Goal: Task Accomplishment & Management: Complete application form

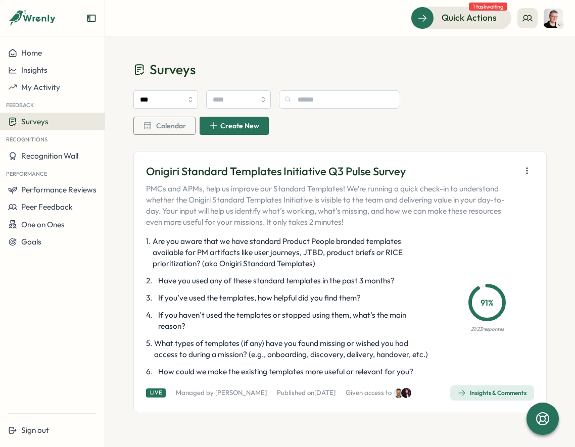
scroll to position [1, 0]
click at [465, 398] on span "Insights & Comments" at bounding box center [492, 393] width 69 height 14
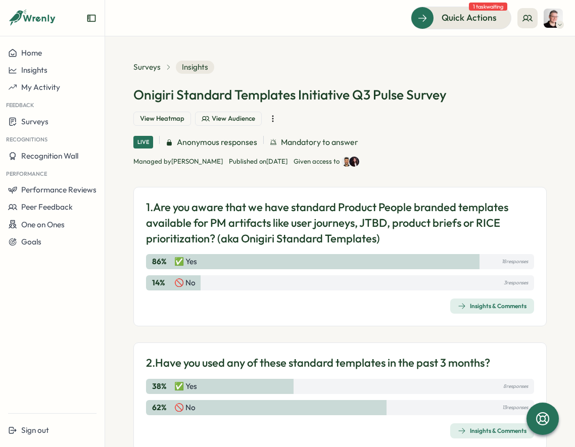
click at [212, 117] on span "View Audience" at bounding box center [233, 118] width 43 height 9
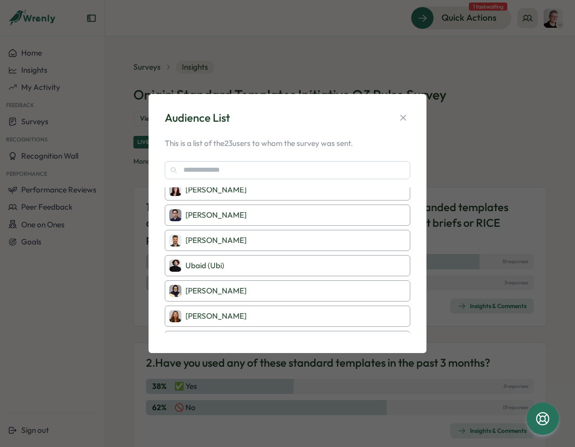
scroll to position [424, 0]
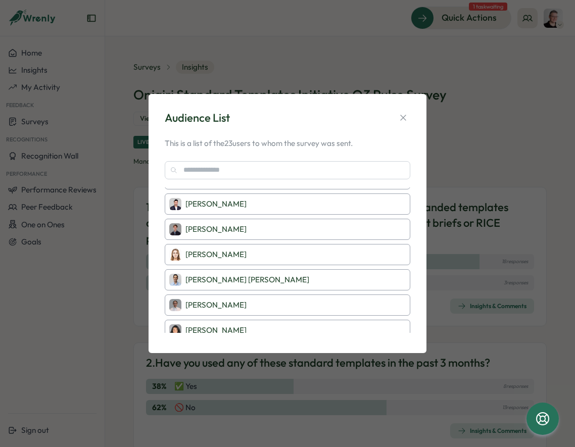
click at [406, 110] on div "Audience List" at bounding box center [288, 118] width 246 height 16
click at [405, 115] on icon "button" at bounding box center [403, 118] width 10 height 10
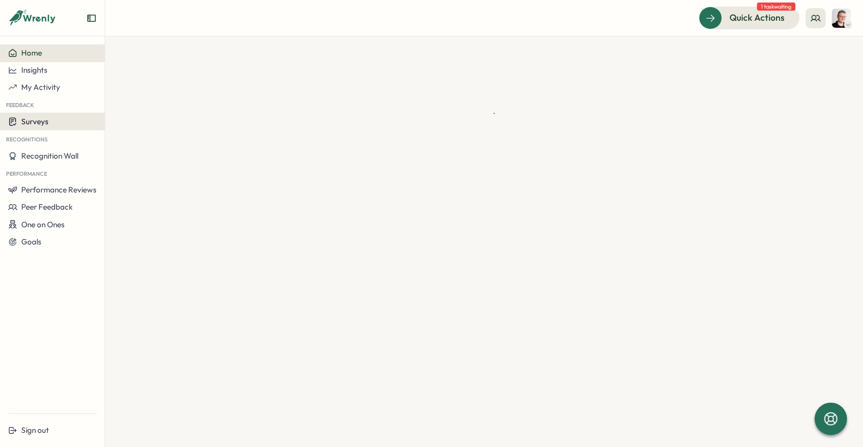
click at [46, 123] on span "Surveys" at bounding box center [34, 122] width 27 height 10
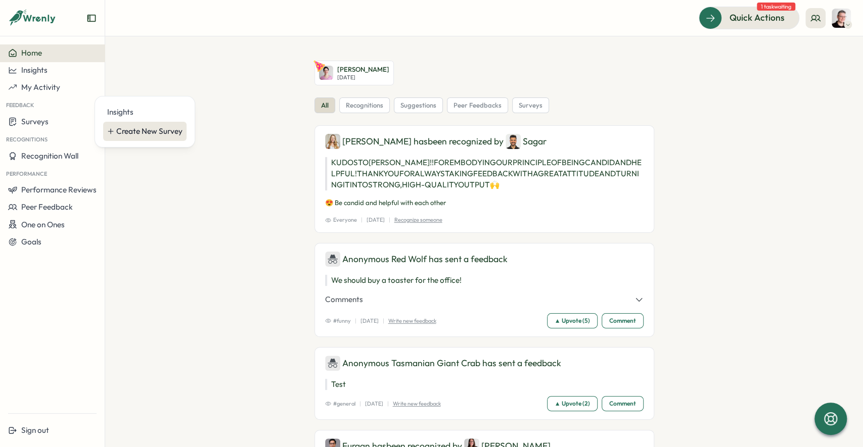
click at [158, 130] on div "Create New Survey" at bounding box center [149, 131] width 66 height 11
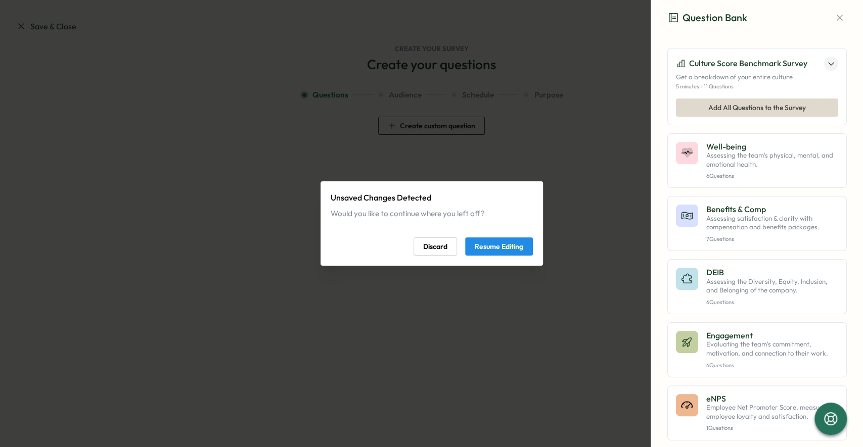
click at [484, 249] on span "Resume Editing" at bounding box center [499, 246] width 49 height 17
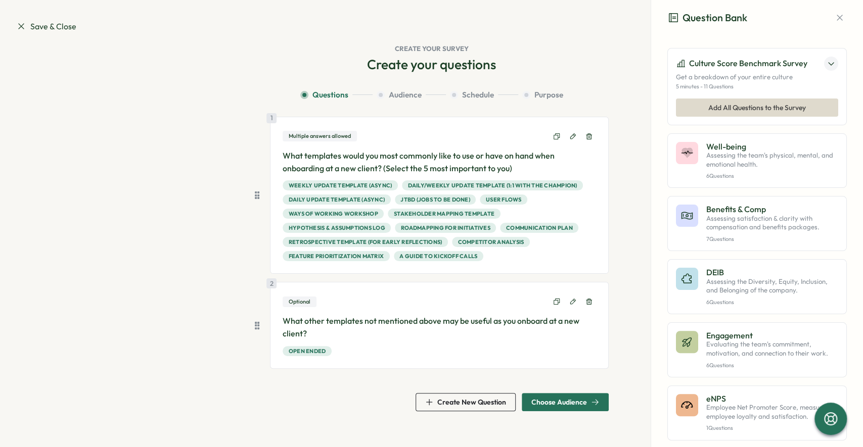
click at [571, 401] on span "Choose Audience" at bounding box center [559, 402] width 56 height 7
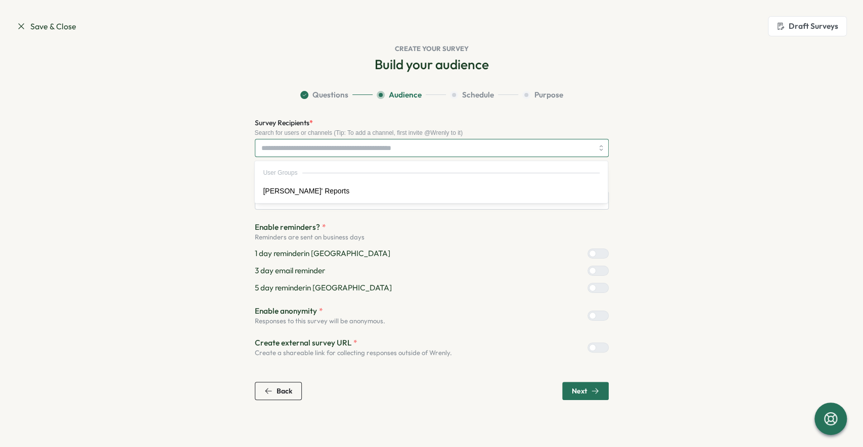
type input "**********"
click at [306, 142] on input "Survey Recipients *" at bounding box center [427, 148] width 332 height 17
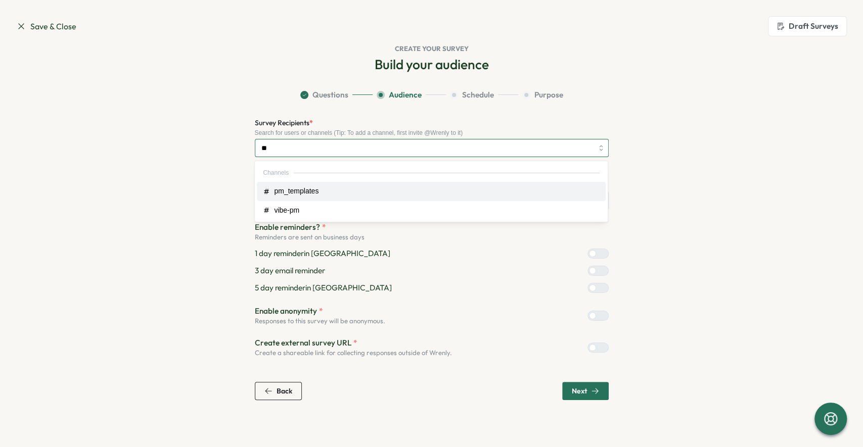
click at [395, 145] on input "**" at bounding box center [427, 148] width 332 height 17
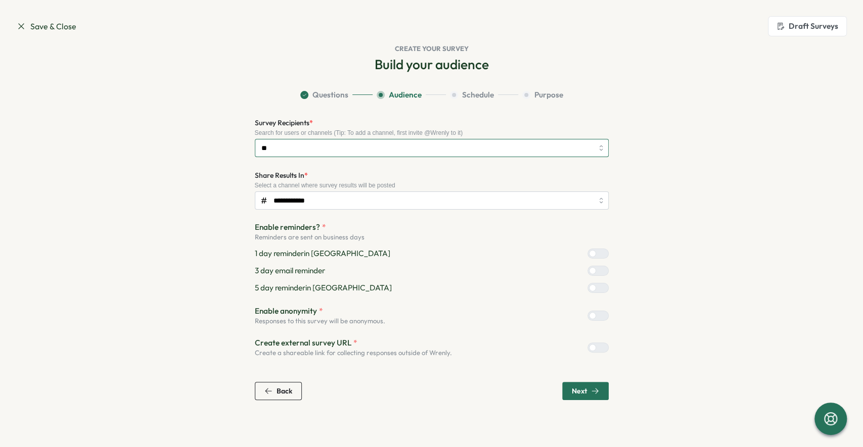
click at [395, 145] on input "**" at bounding box center [427, 148] width 332 height 17
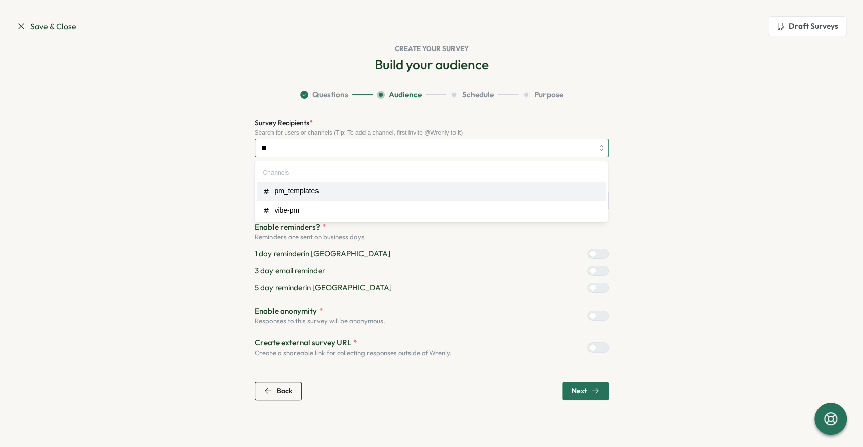
type input "*"
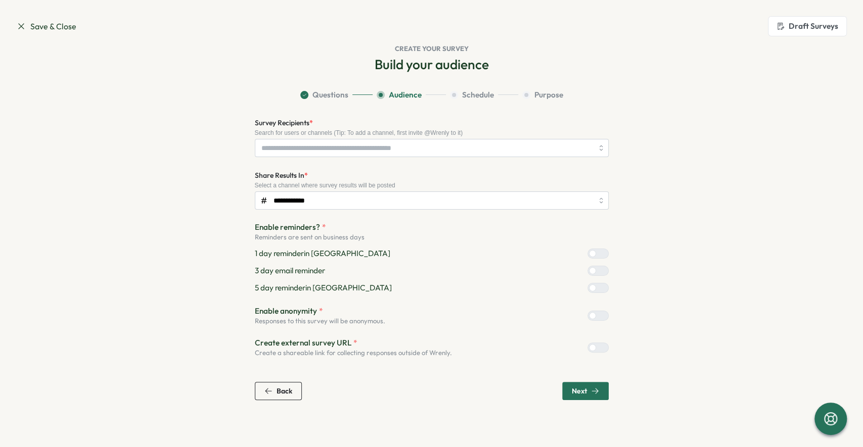
drag, startPoint x: 784, startPoint y: 160, endPoint x: 862, endPoint y: 162, distance: 78.9
click at [784, 161] on div "Build your audience Question Bank Culture Score Benchmark Survey Get a breakdow…" at bounding box center [431, 228] width 831 height 345
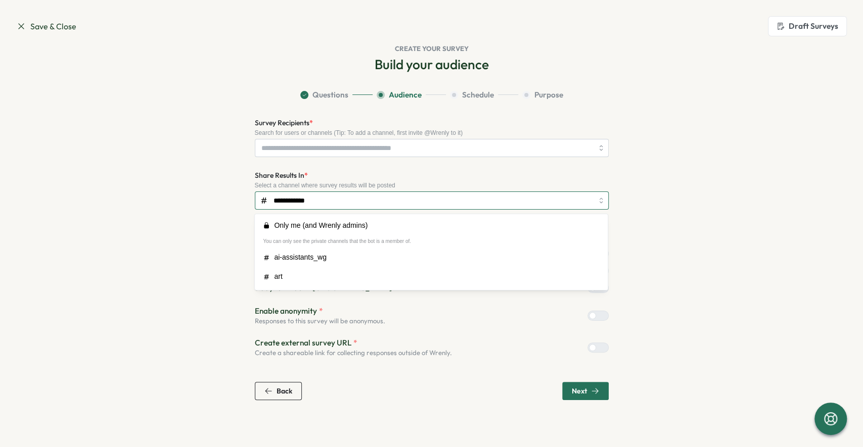
click at [486, 192] on input "**********" at bounding box center [432, 201] width 354 height 18
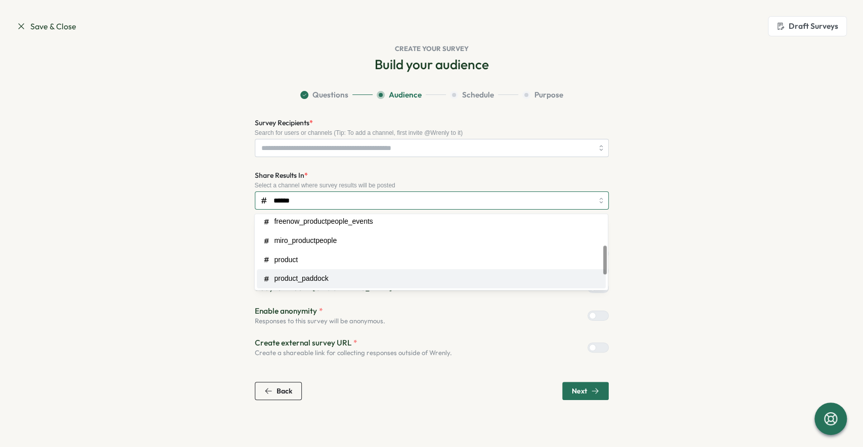
scroll to position [92, 0]
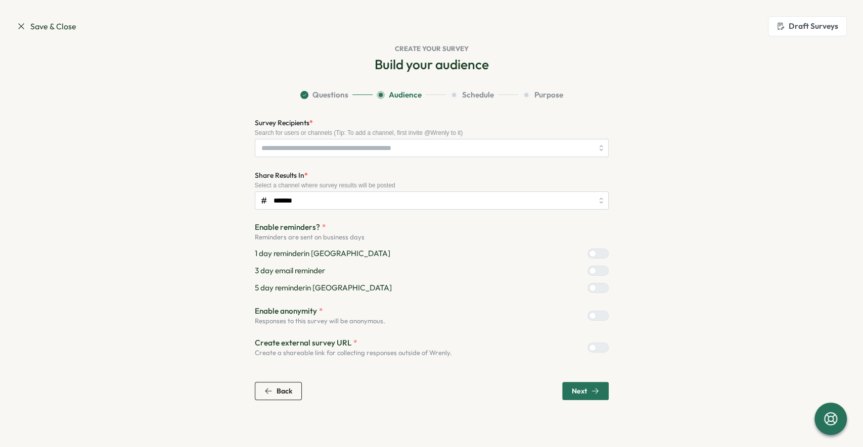
click at [595, 393] on icon "button" at bounding box center [595, 391] width 8 height 8
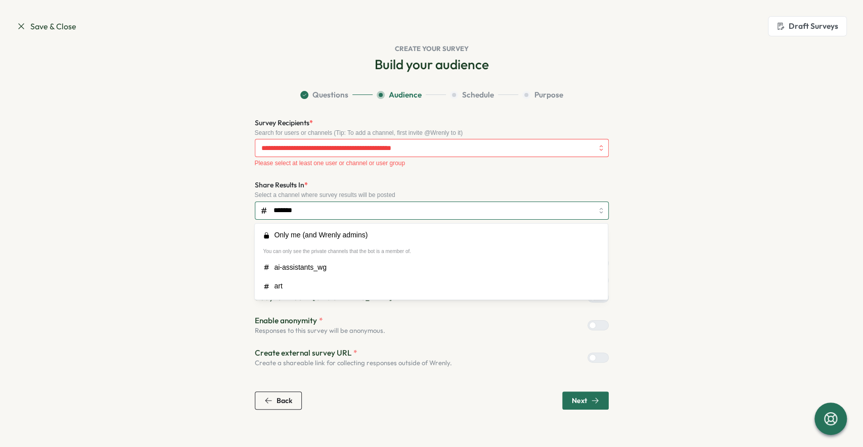
scroll to position [1257, 0]
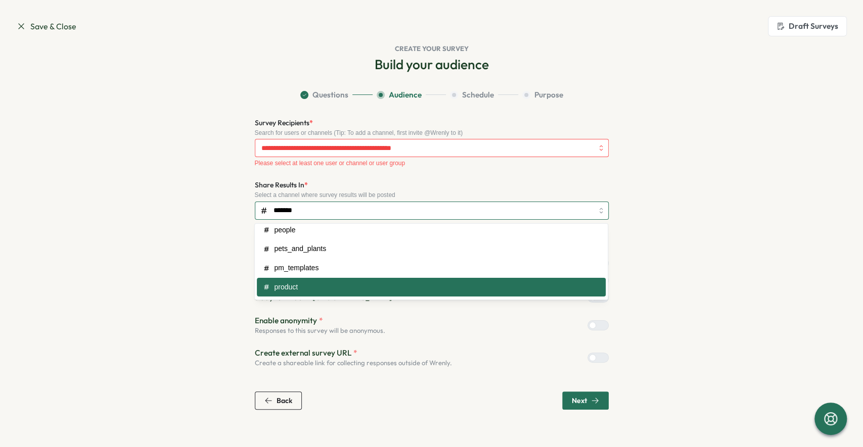
drag, startPoint x: 312, startPoint y: 212, endPoint x: 232, endPoint y: 202, distance: 81.4
click at [232, 202] on section "Questions Audience Schedule Purpose Survey Recipients * Search for users or cha…" at bounding box center [431, 249] width 647 height 321
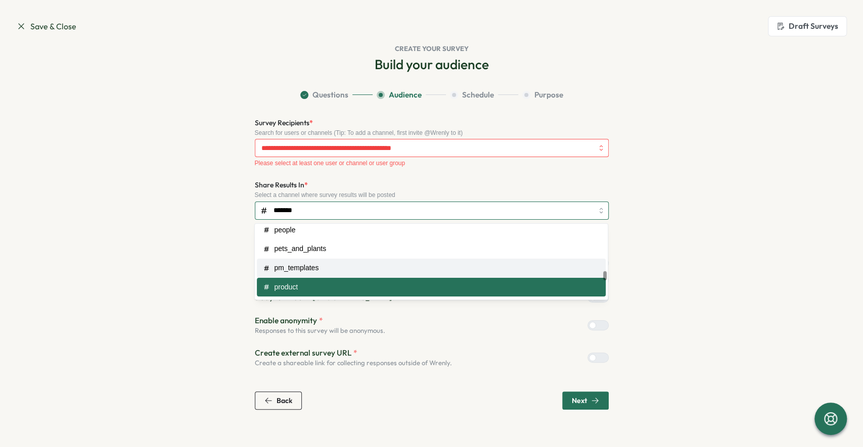
type input "**********"
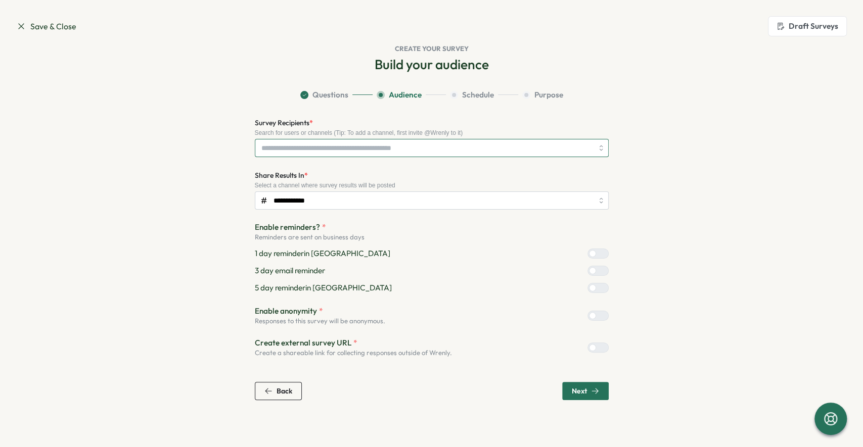
click at [343, 147] on input "Survey Recipients *" at bounding box center [427, 148] width 332 height 17
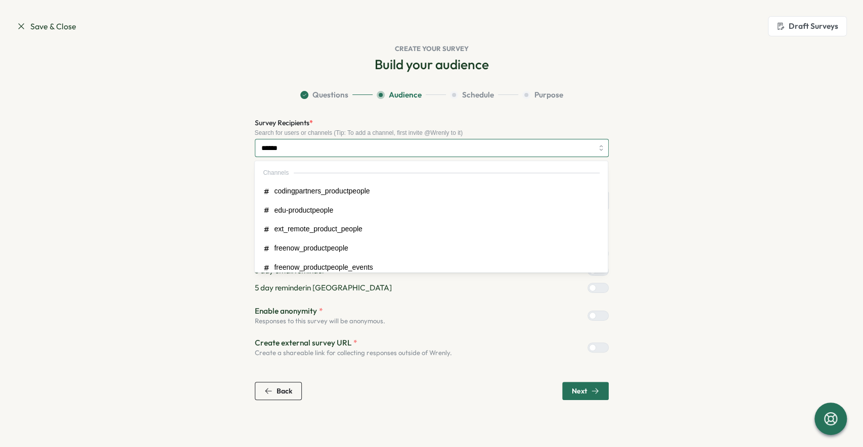
type input "*******"
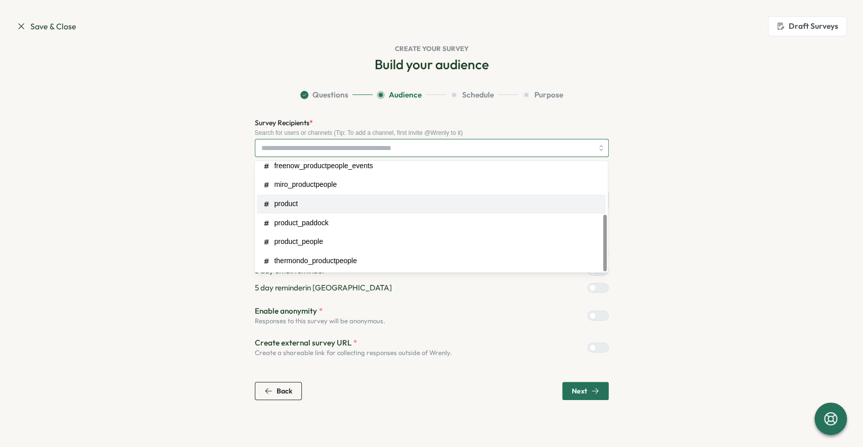
scroll to position [806, 0]
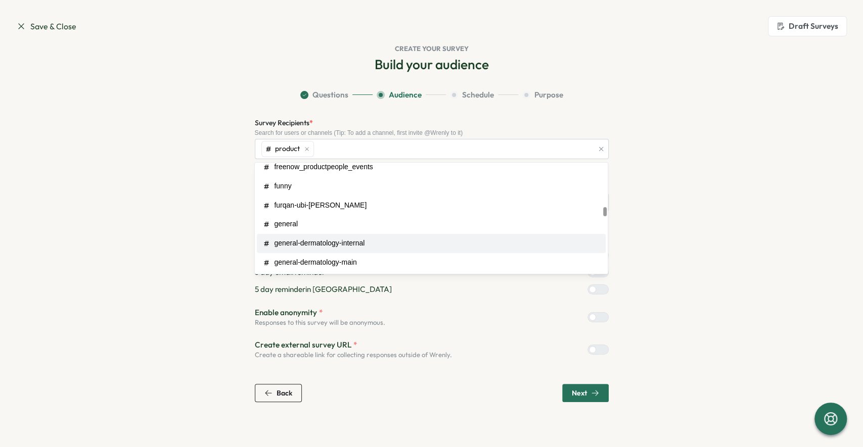
click at [601, 393] on button "Next" at bounding box center [585, 393] width 47 height 18
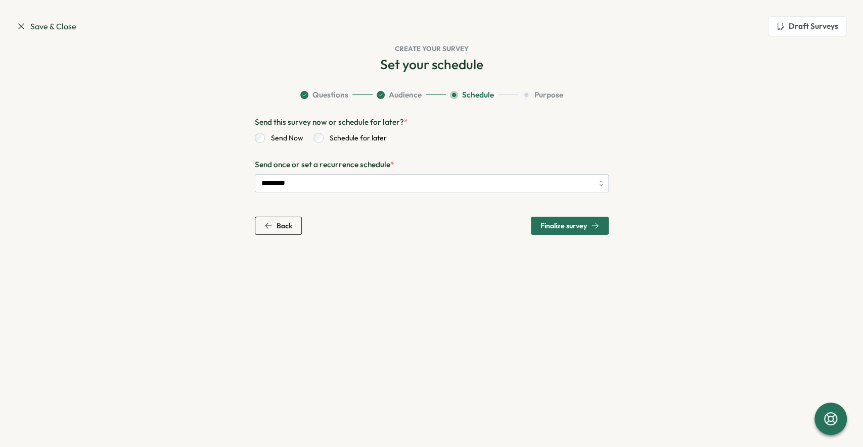
click at [321, 135] on div at bounding box center [318, 138] width 10 height 10
click at [278, 228] on span "Back" at bounding box center [284, 225] width 16 height 7
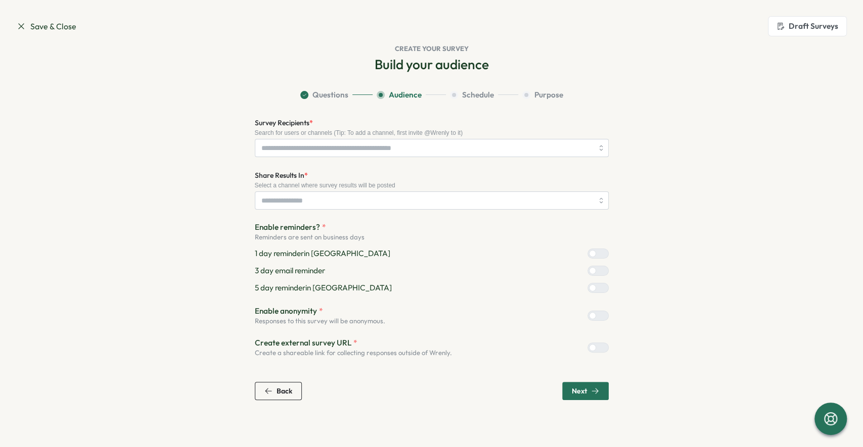
type input "**********"
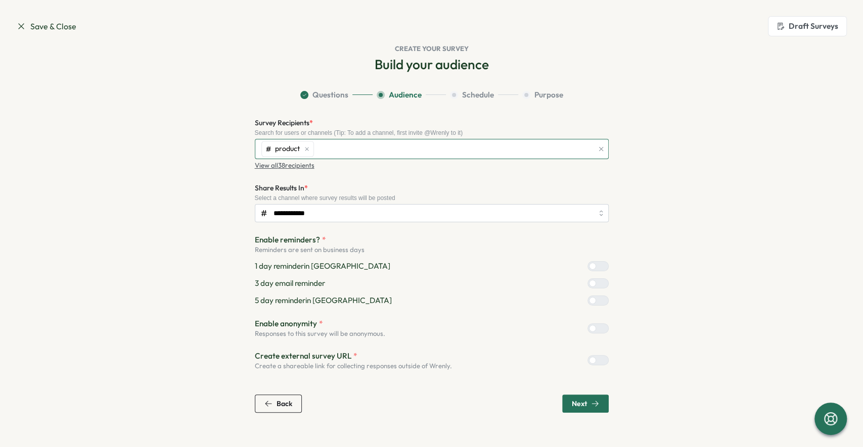
click at [445, 147] on div "product" at bounding box center [426, 149] width 334 height 19
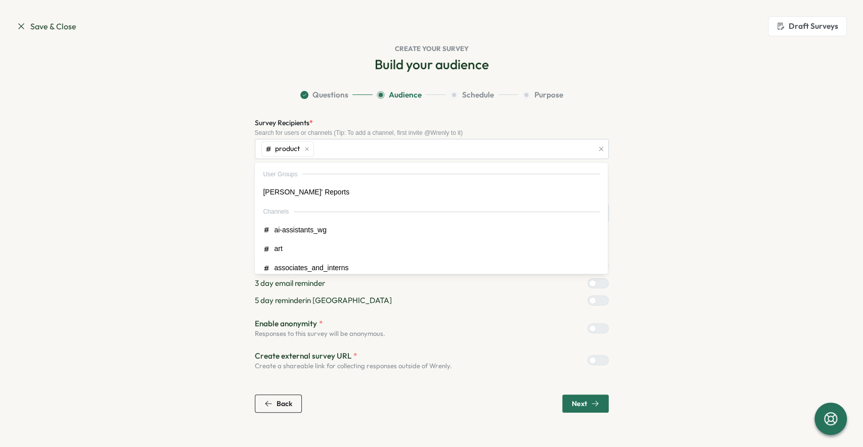
click at [762, 109] on div "Build your audience Question Bank Culture Score Benchmark Survey Get a breakdow…" at bounding box center [431, 235] width 831 height 358
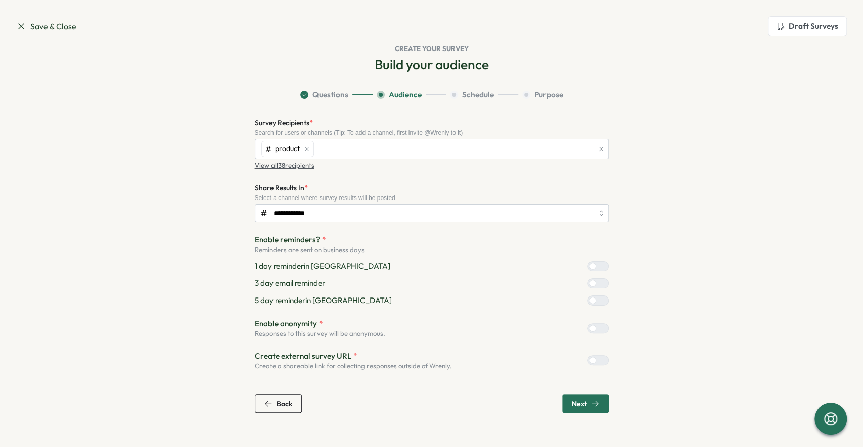
click at [572, 405] on span "Next" at bounding box center [579, 403] width 15 height 7
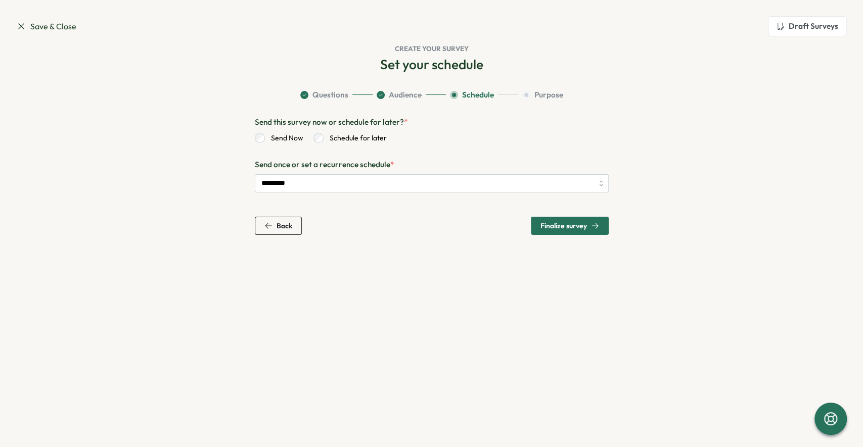
click at [47, 25] on span "Save & Close" at bounding box center [46, 26] width 60 height 13
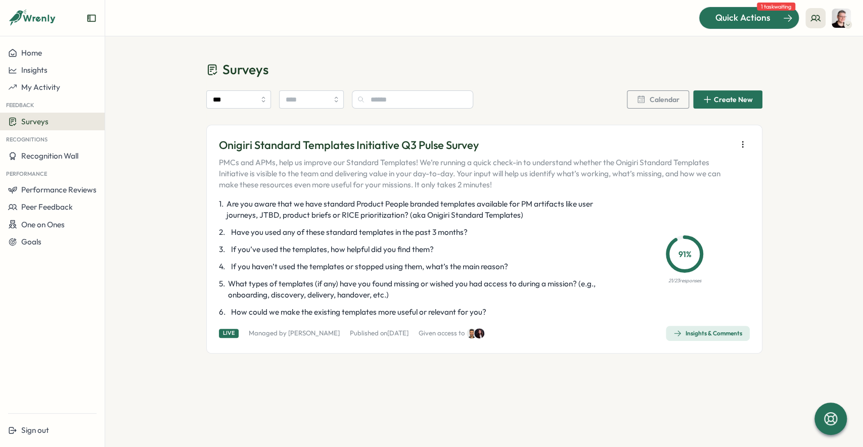
click at [740, 22] on span "Quick Actions" at bounding box center [742, 17] width 55 height 13
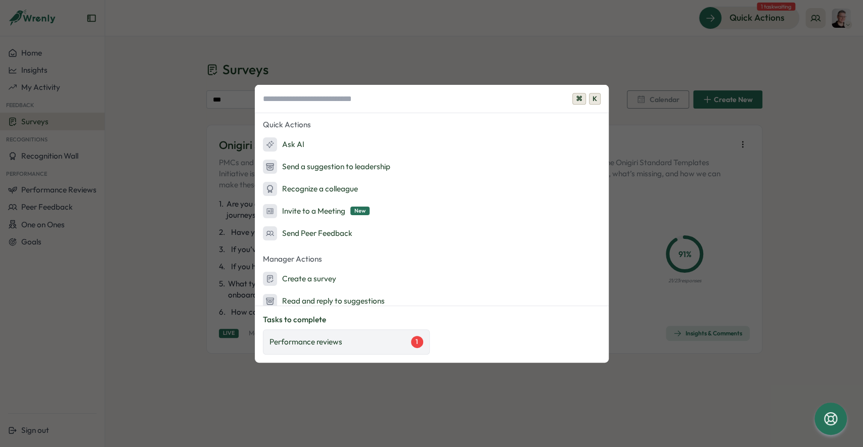
click at [378, 346] on div "Performance reviews 1" at bounding box center [346, 342] width 154 height 12
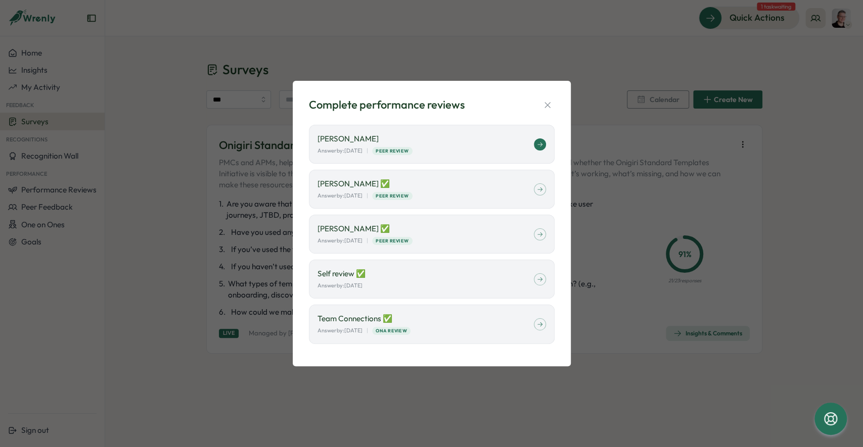
click at [502, 142] on p "[PERSON_NAME]" at bounding box center [425, 138] width 216 height 11
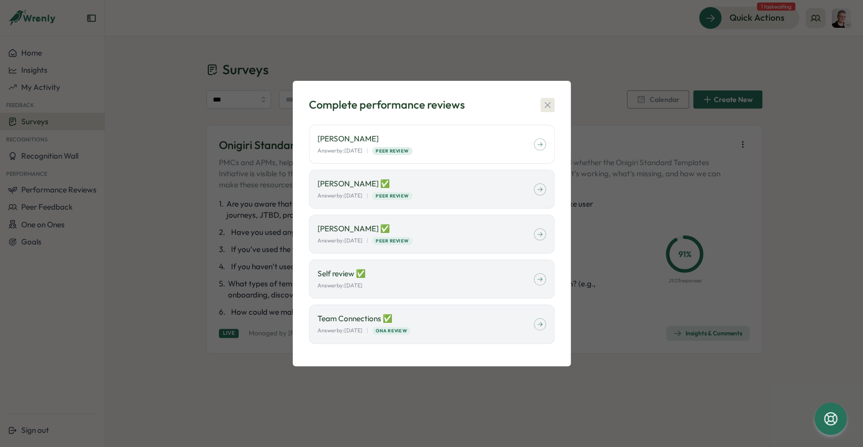
click at [551, 108] on icon "button" at bounding box center [547, 105] width 10 height 10
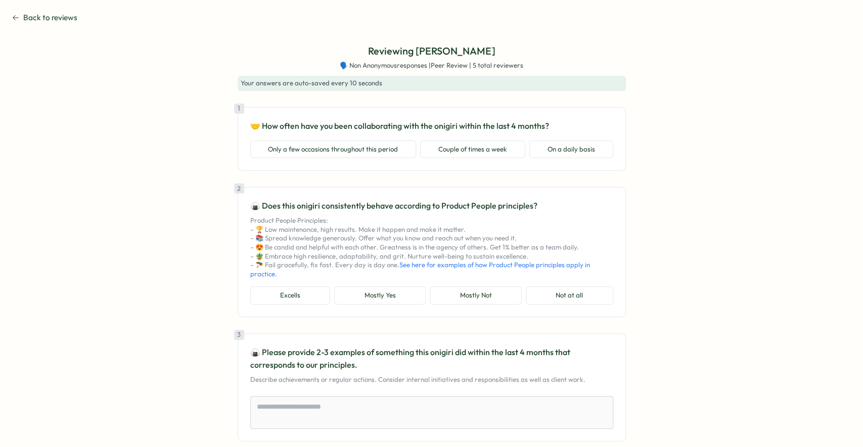
type textarea "*"
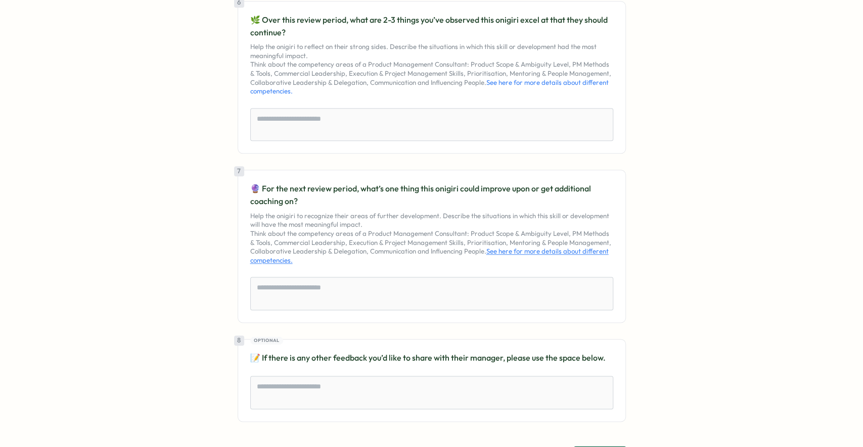
scroll to position [793, 0]
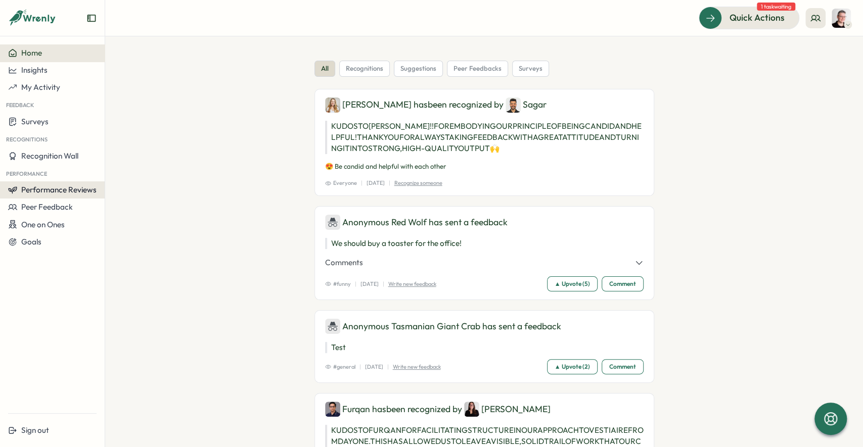
click at [60, 193] on span "Performance Reviews" at bounding box center [58, 190] width 75 height 10
click at [124, 178] on div "Reviews" at bounding box center [121, 180] width 28 height 11
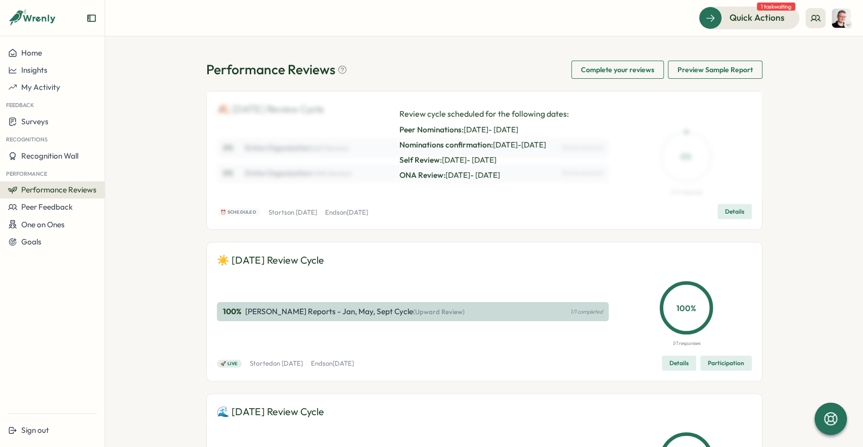
click at [627, 68] on span "Complete your reviews" at bounding box center [617, 69] width 73 height 17
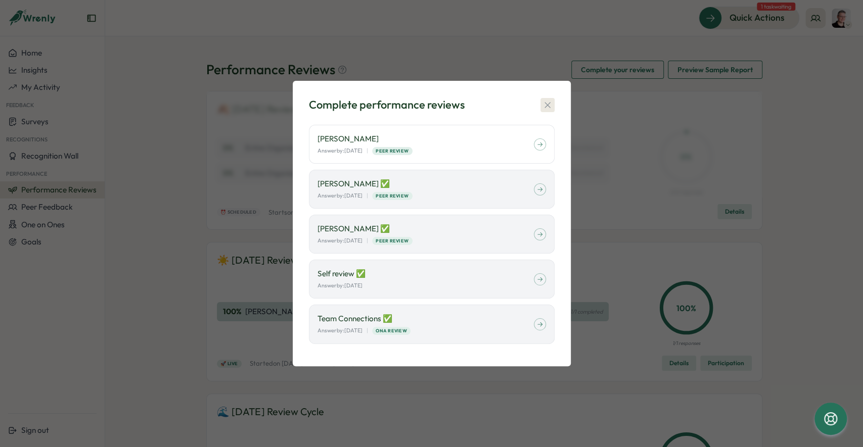
click at [549, 103] on icon "button" at bounding box center [547, 105] width 10 height 10
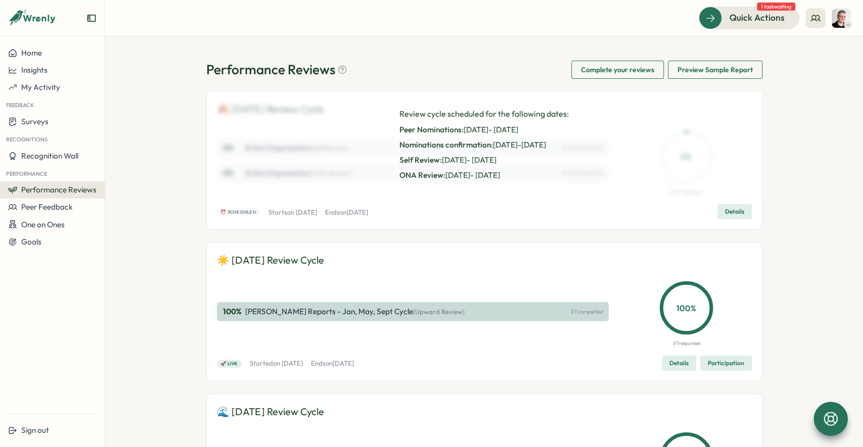
click at [822, 411] on icon at bounding box center [830, 418] width 17 height 17
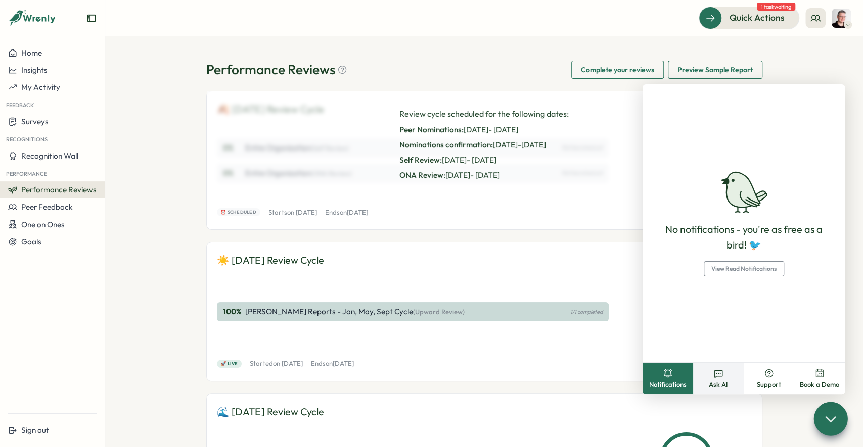
click at [726, 377] on button "Ask AI" at bounding box center [718, 379] width 51 height 32
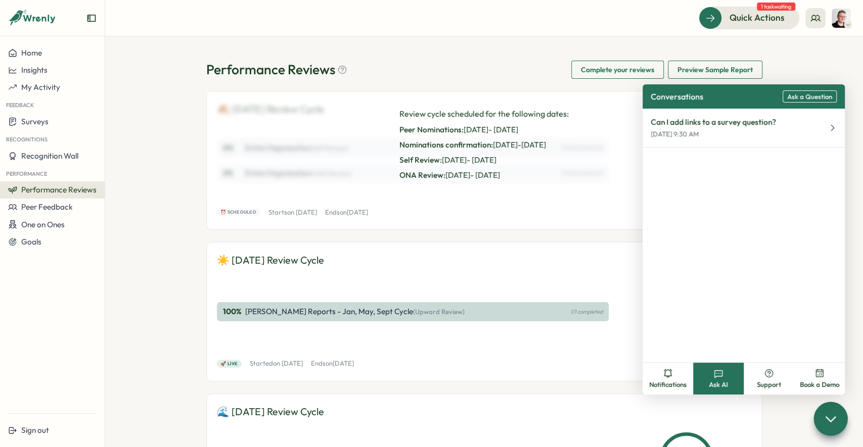
click at [823, 98] on span "Ask a Question" at bounding box center [809, 97] width 45 height 8
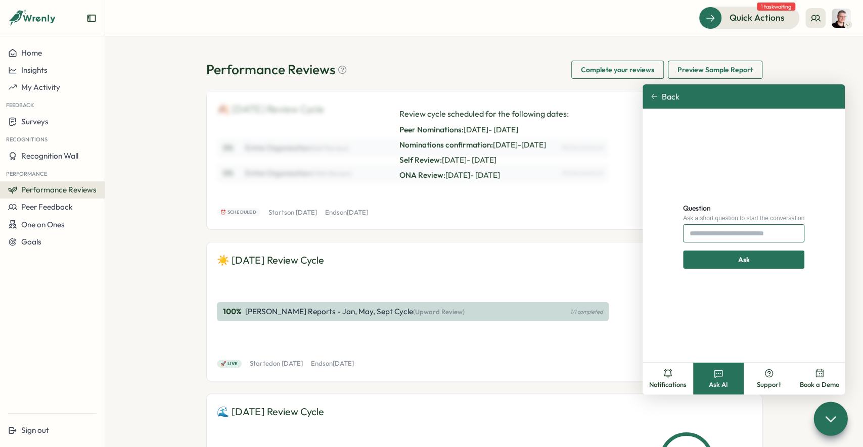
click at [743, 228] on input "Question" at bounding box center [743, 233] width 121 height 18
type input "**********"
click at [768, 258] on div "Ask" at bounding box center [744, 259] width 102 height 17
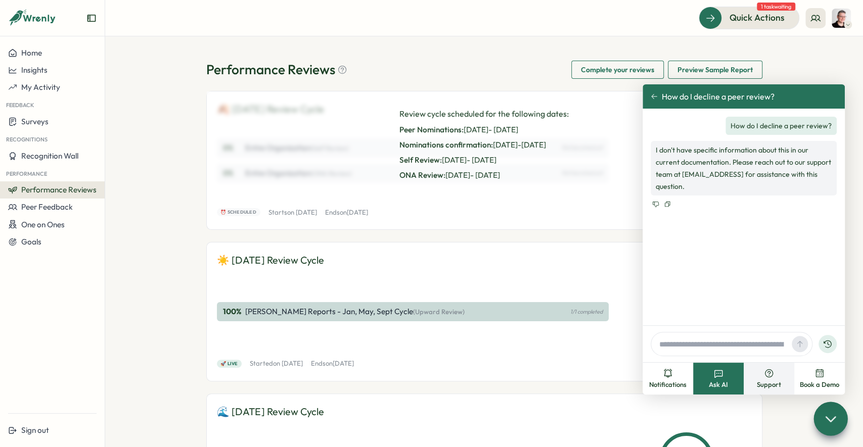
click at [768, 375] on circle at bounding box center [768, 375] width 1 height 1
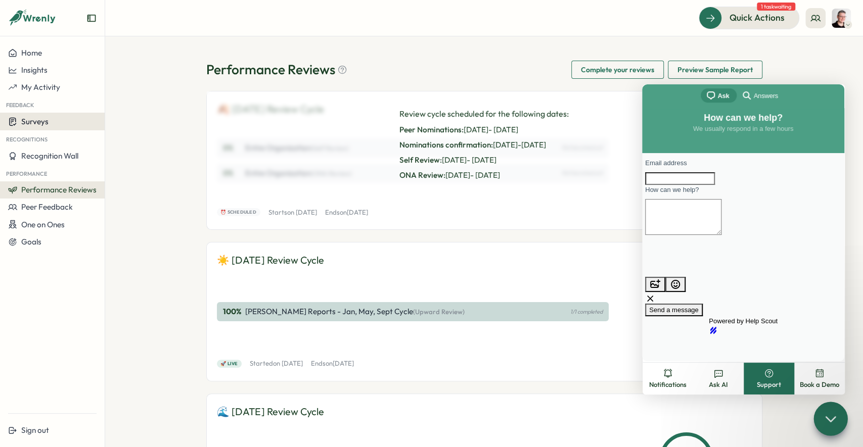
click at [47, 121] on span "Surveys" at bounding box center [34, 122] width 27 height 10
click at [57, 190] on span "Performance Reviews" at bounding box center [58, 190] width 75 height 10
click at [82, 166] on div "Performance" at bounding box center [52, 173] width 105 height 17
click at [66, 126] on button "Surveys" at bounding box center [52, 122] width 105 height 18
click at [176, 137] on div "Create New Survey" at bounding box center [144, 131] width 83 height 19
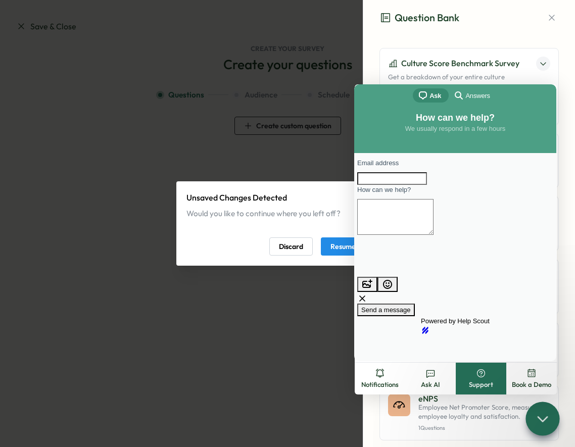
click at [343, 248] on span "Resume Editing" at bounding box center [355, 246] width 49 height 17
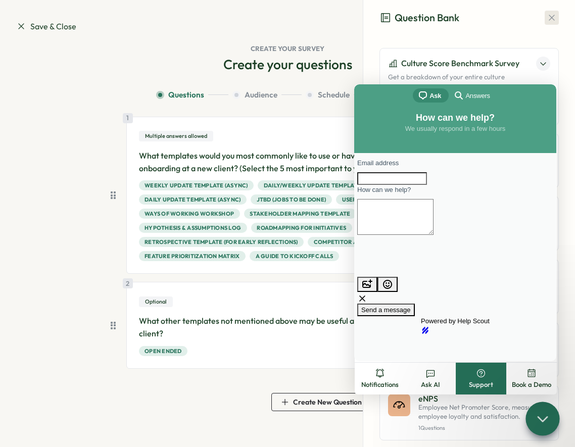
click at [551, 13] on icon "button" at bounding box center [552, 18] width 10 height 10
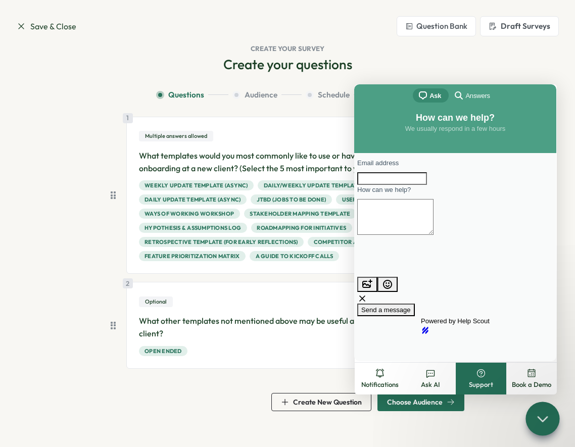
click at [545, 419] on icon at bounding box center [542, 419] width 9 height 5
